Goal: Information Seeking & Learning: Learn about a topic

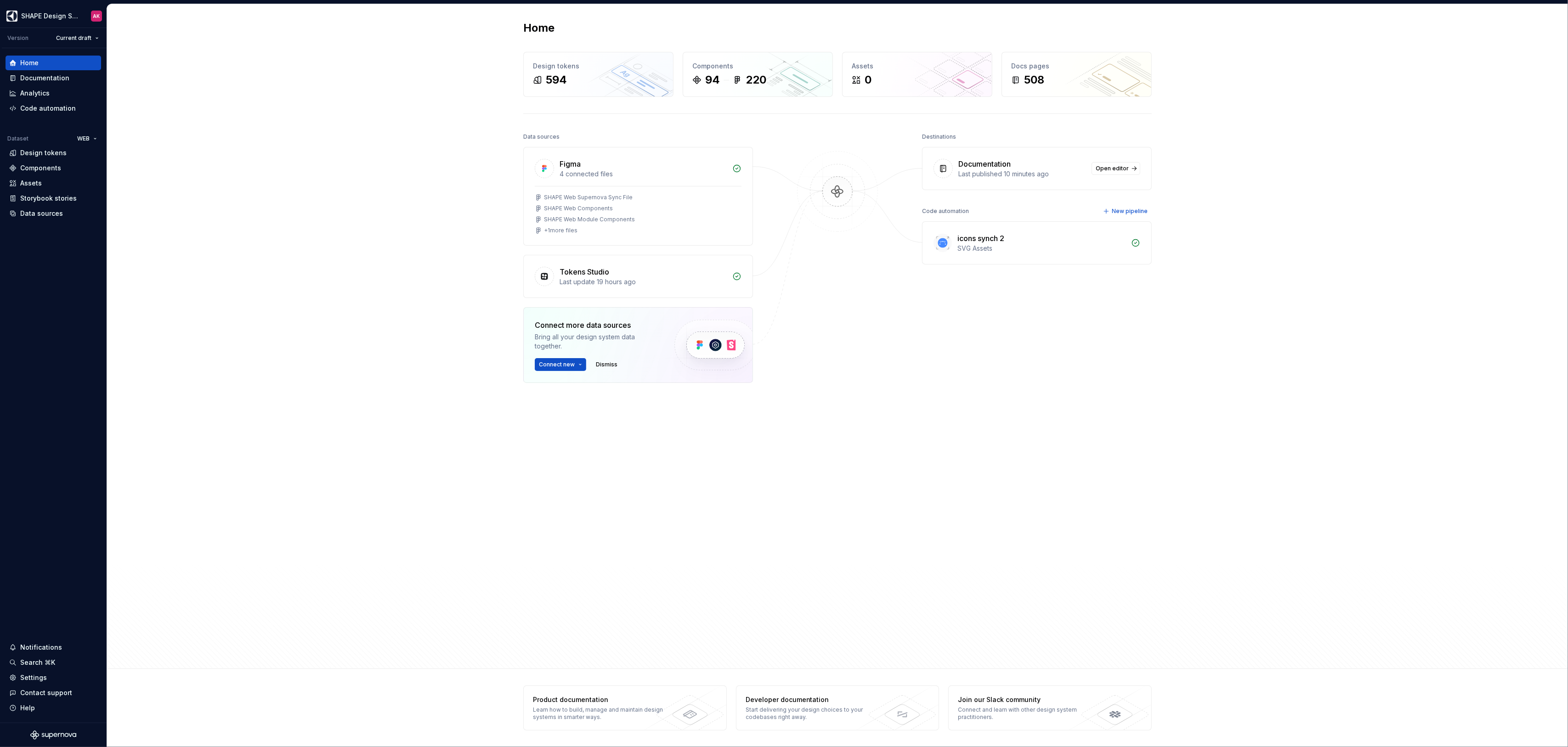
drag, startPoint x: 626, startPoint y: 531, endPoint x: 624, endPoint y: 526, distance: 5.4
click at [626, 531] on div "Data sources Figma 4 connected files SHAPE Web Supernova Sync File SHAPE Web Co…" at bounding box center [638, 354] width 229 height 448
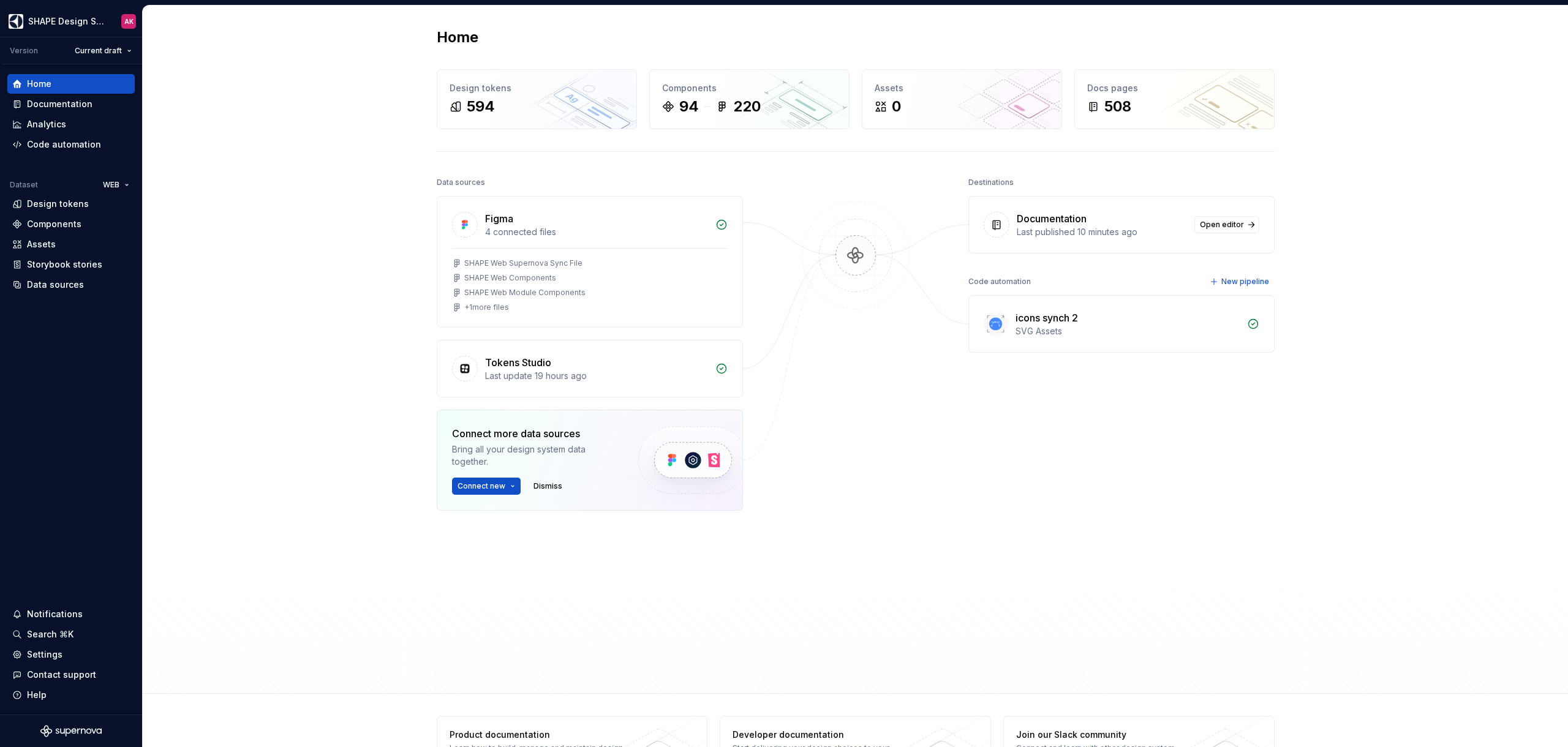
drag, startPoint x: 246, startPoint y: 222, endPoint x: 223, endPoint y: 242, distance: 30.5
click at [246, 222] on div "Home Design tokens 594 Components 94 220 Assets 0 Docs pages 508 Data sources F…" at bounding box center [855, 350] width 1425 height 688
click at [237, 207] on div "Home Design tokens 594 Components 94 220 Assets 0 Docs pages 508 Data sources F…" at bounding box center [855, 350] width 1425 height 688
click at [34, 108] on div "Documentation" at bounding box center [59, 104] width 66 height 12
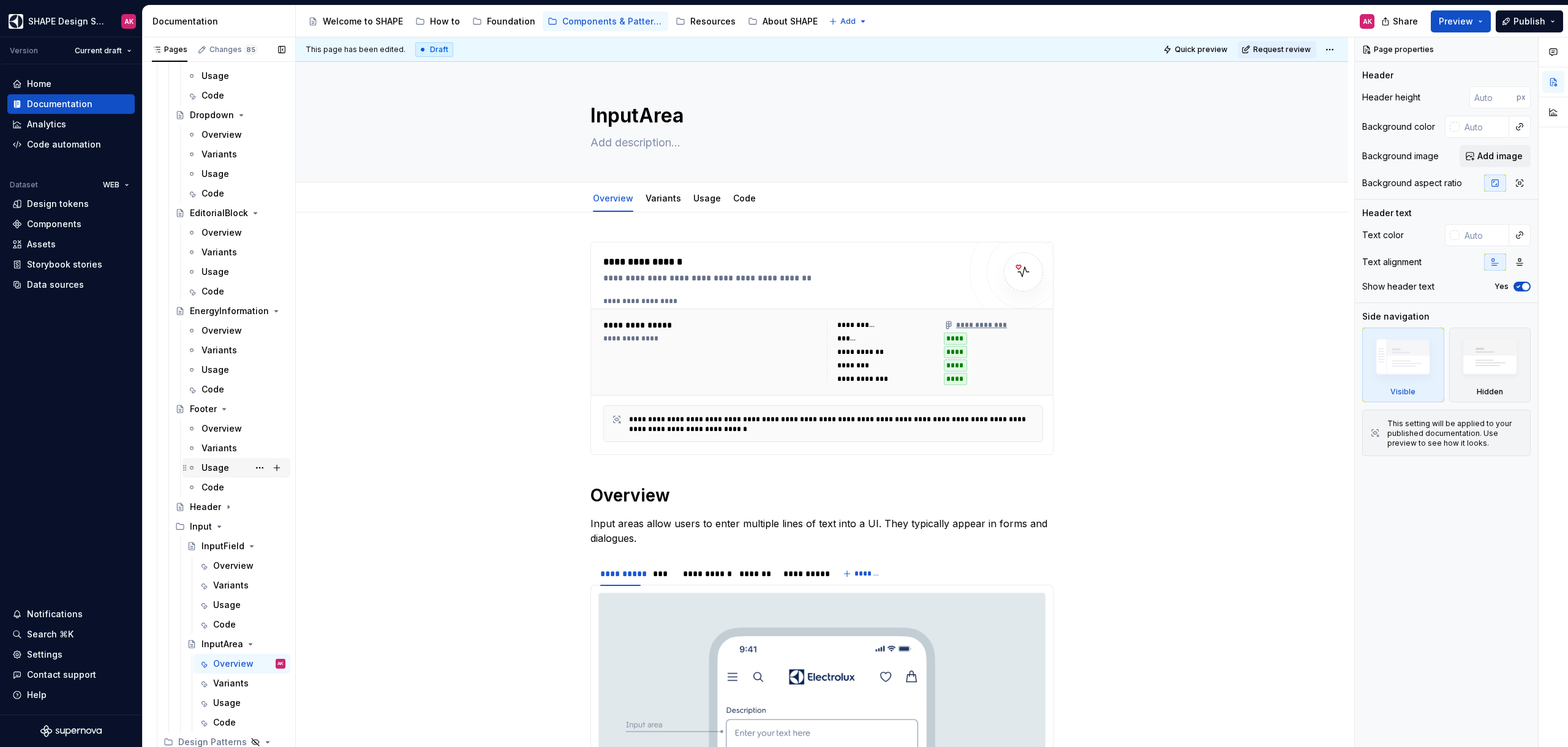
scroll to position [2845, 0]
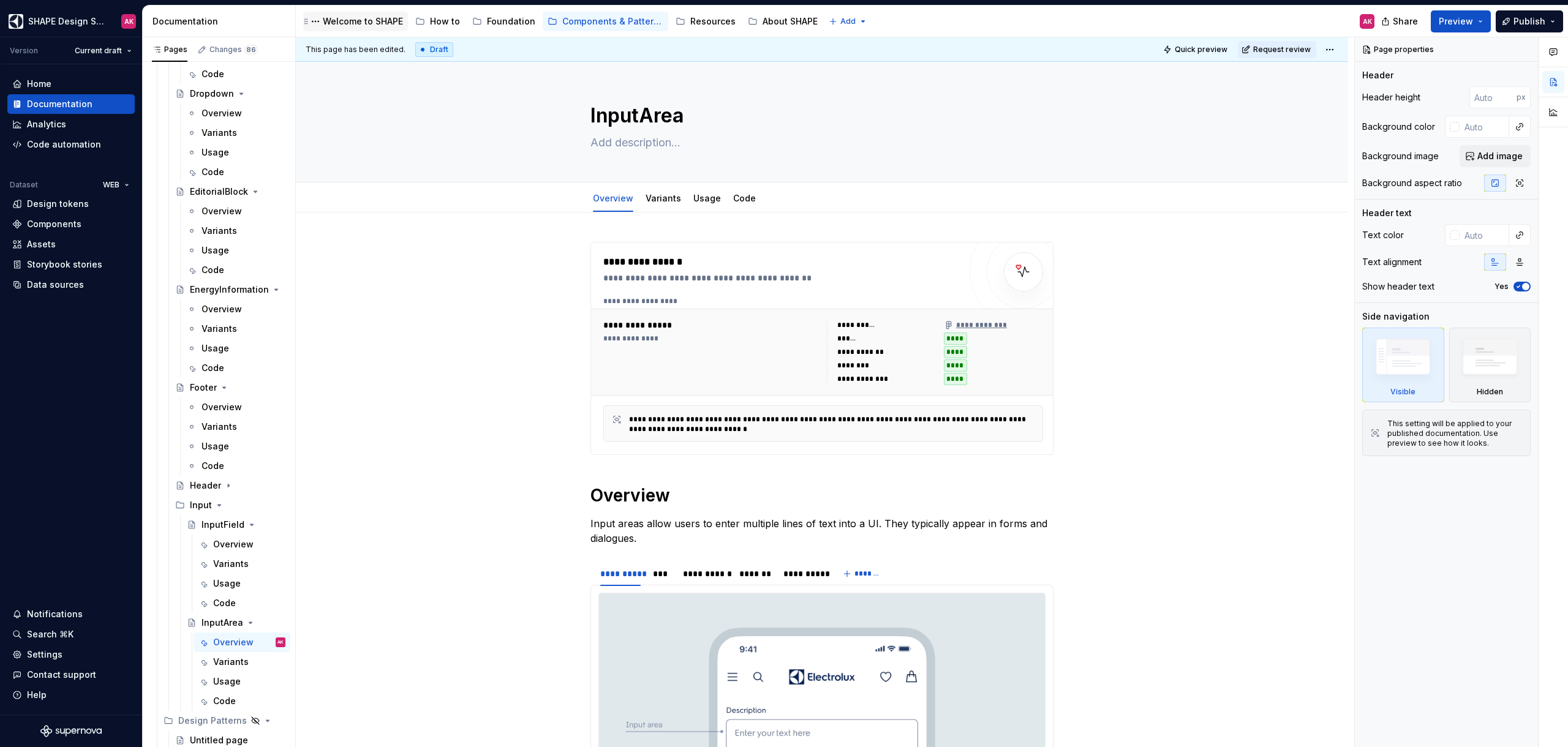
type textarea "*"
